Goal: Use online tool/utility: Use online tool/utility

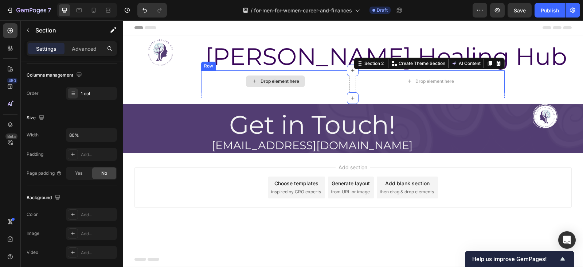
click at [236, 74] on div "Drop element here" at bounding box center [275, 81] width 149 height 22
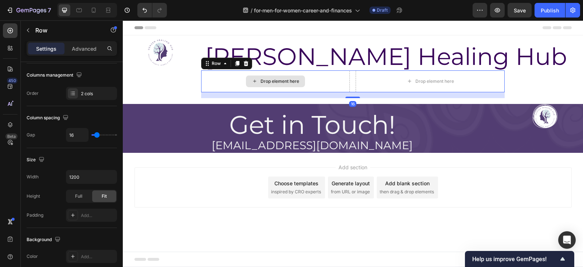
drag, startPoint x: 236, startPoint y: 74, endPoint x: 162, endPoint y: 85, distance: 74.4
click at [163, 85] on section "Drop element here Drop element here Row 16 Section 2" at bounding box center [353, 84] width 380 height 28
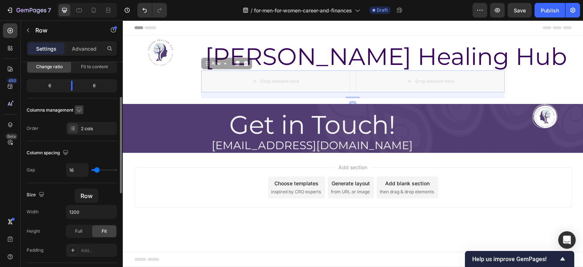
scroll to position [81, 0]
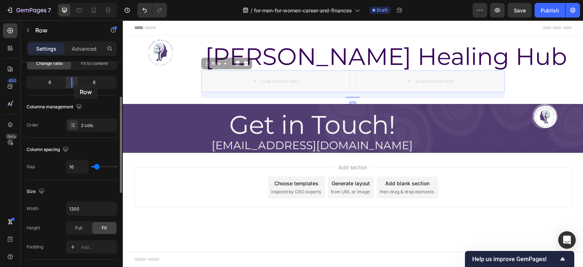
click at [74, 0] on body "7 Version history / for-men-for-women-career-and-finances Draft Preview Save Pu…" at bounding box center [291, 0] width 583 height 0
drag, startPoint x: 131, startPoint y: 54, endPoint x: 74, endPoint y: 85, distance: 65.0
click at [74, 0] on body "7 Version history / for-men-for-women-career-and-finances Draft Preview Save Pu…" at bounding box center [291, 0] width 583 height 0
click at [123, 20] on div at bounding box center [123, 20] width 0 height 0
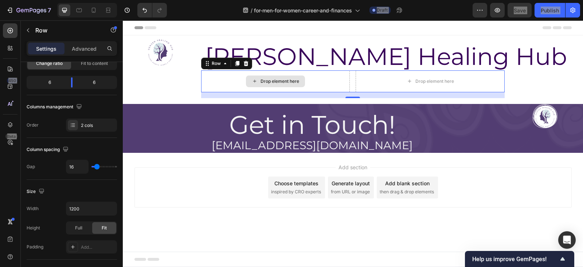
click at [220, 74] on div "Drop element here" at bounding box center [275, 81] width 149 height 22
click at [221, 76] on div "Drop element here" at bounding box center [275, 81] width 149 height 22
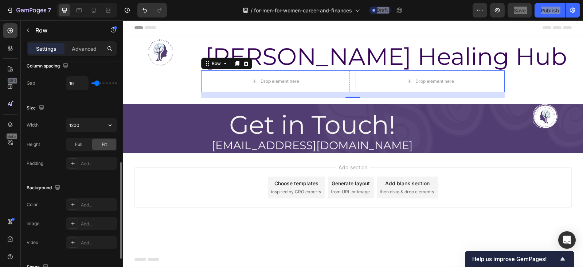
scroll to position [207, 0]
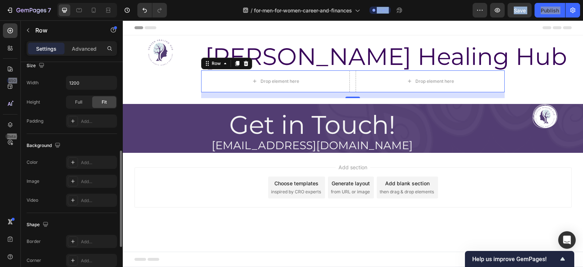
click at [78, 154] on div "Background The changes might be hidden by the video. Color Add... Image Add... …" at bounding box center [72, 173] width 90 height 79
click at [80, 157] on div "Add..." at bounding box center [91, 162] width 51 height 13
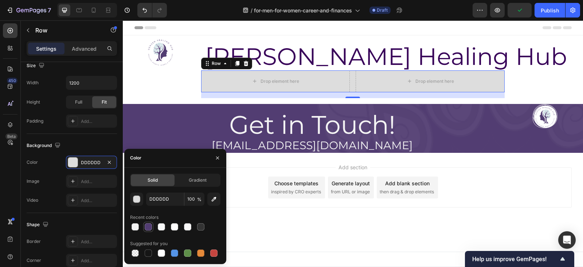
click at [149, 228] on div at bounding box center [148, 226] width 7 height 7
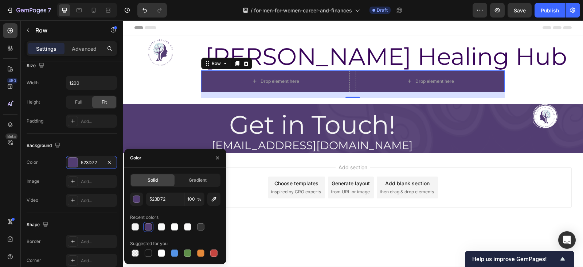
type input "DDDDDD"
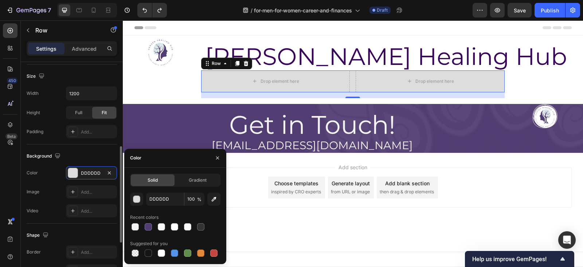
scroll to position [206, 0]
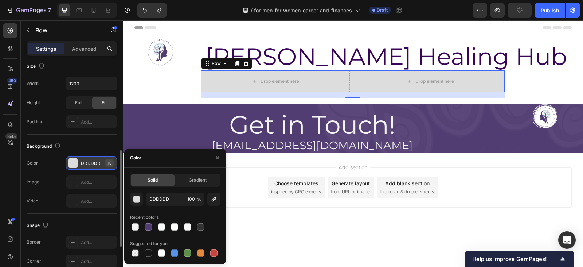
click at [113, 163] on button "button" at bounding box center [109, 162] width 9 height 9
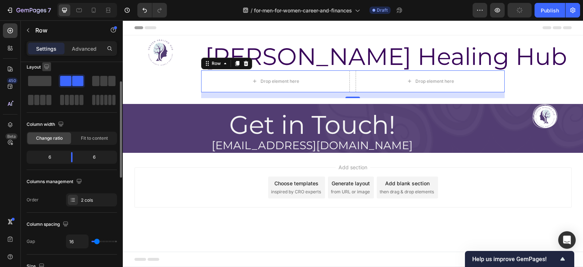
scroll to position [0, 0]
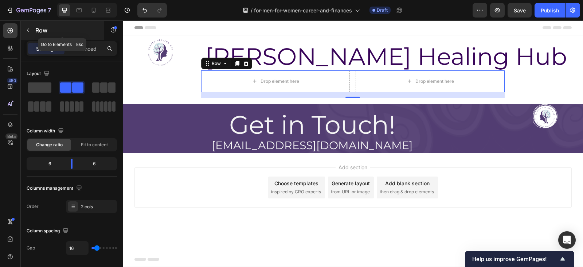
click at [27, 32] on icon "button" at bounding box center [28, 30] width 6 height 6
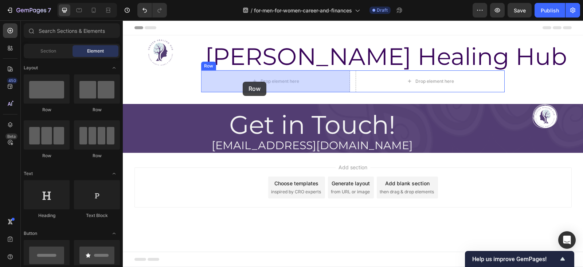
drag, startPoint x: 179, startPoint y: 98, endPoint x: 239, endPoint y: 89, distance: 60.8
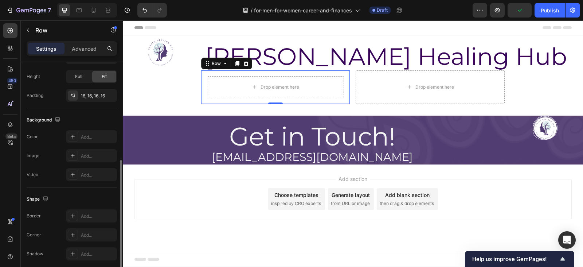
scroll to position [191, 0]
click at [87, 137] on div "Add..." at bounding box center [98, 136] width 34 height 7
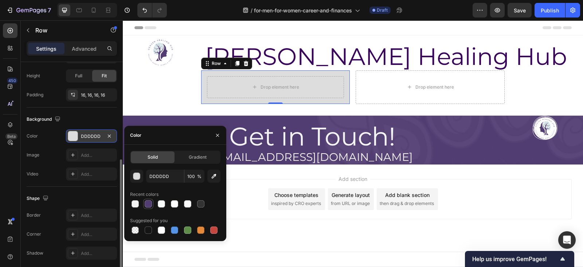
click at [148, 201] on div at bounding box center [148, 203] width 7 height 7
type input "523D72"
